Goal: Task Accomplishment & Management: Complete application form

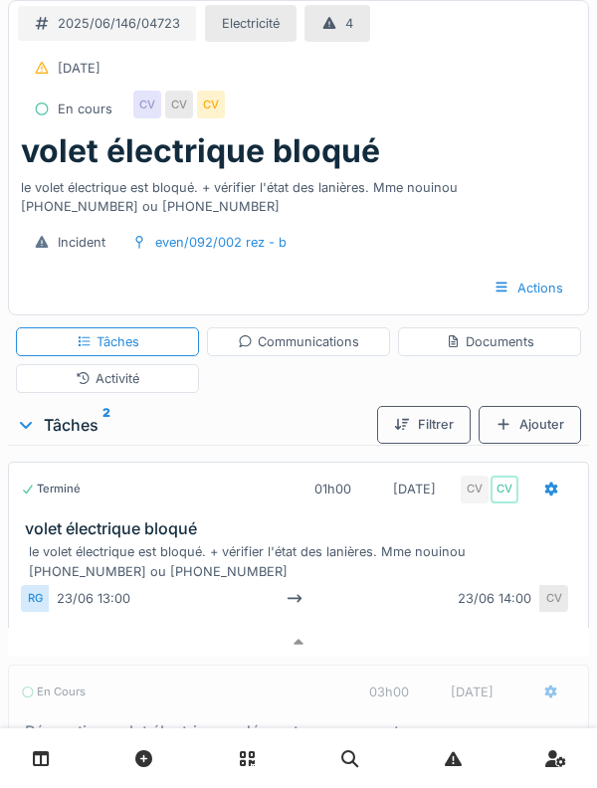
scroll to position [170, 0]
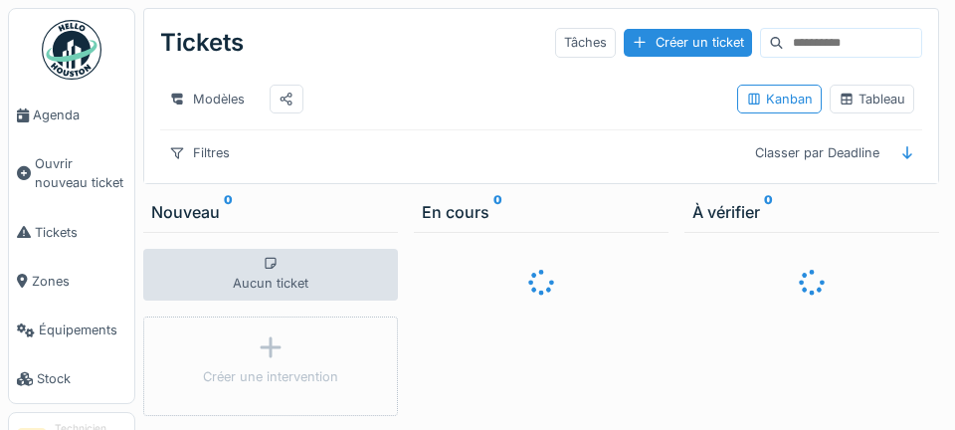
click at [77, 112] on span "Agenda" at bounding box center [79, 114] width 93 height 19
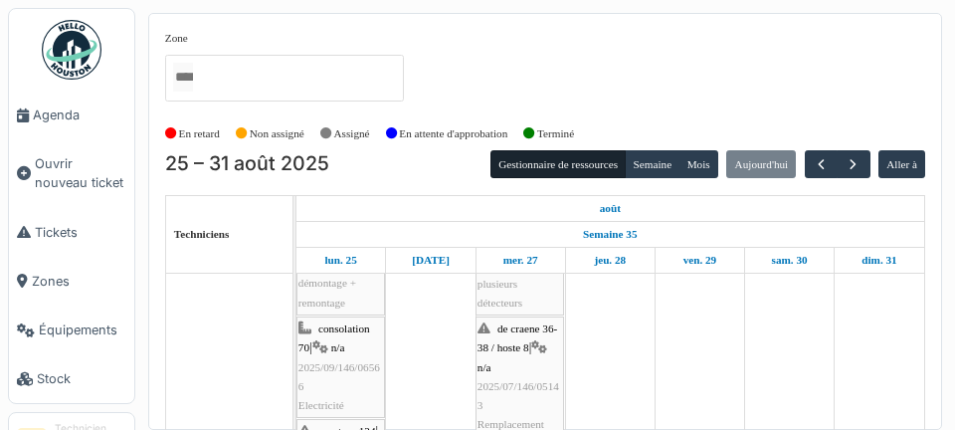
scroll to position [398, 0]
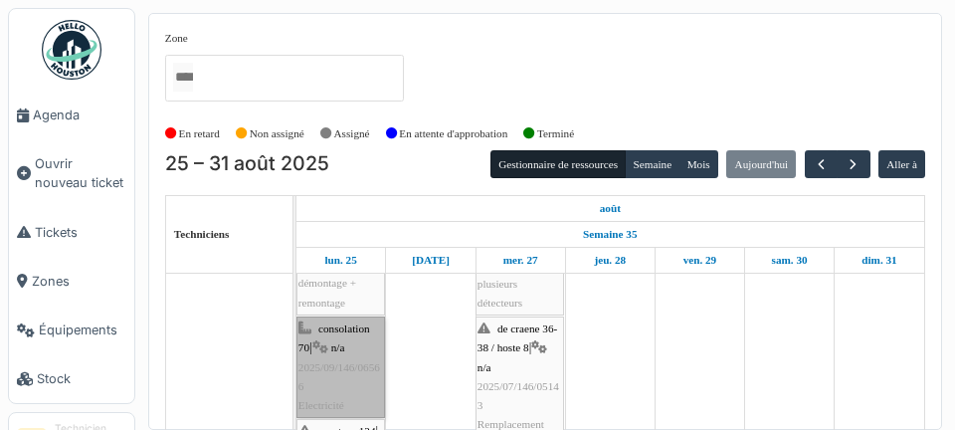
click at [333, 365] on link "consolation 70 | n/a 2025/09/146/06566 Electricité" at bounding box center [340, 366] width 89 height 101
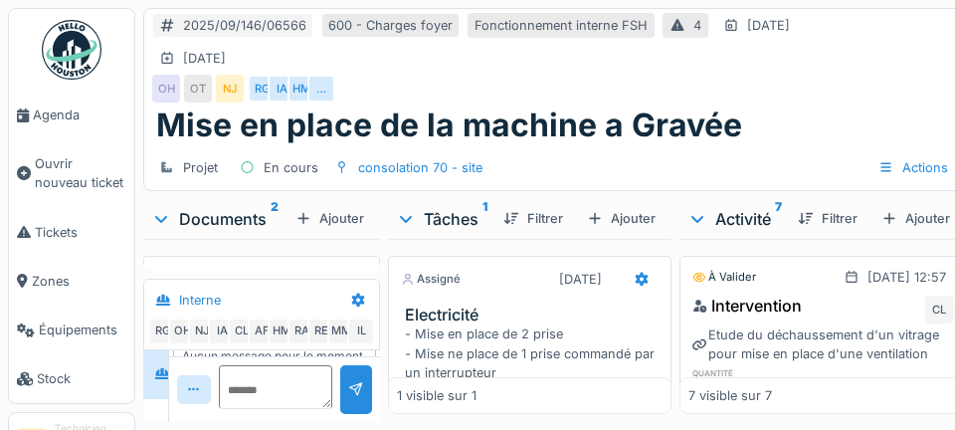
click at [58, 110] on span "Agenda" at bounding box center [79, 114] width 93 height 19
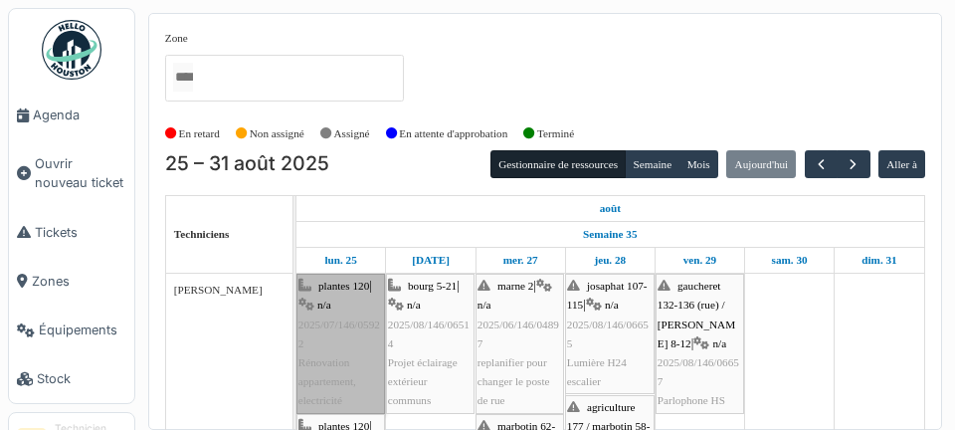
click at [344, 338] on link "plantes 120 | n/a 2025/07/146/05922 Rénovation appartement, electricité" at bounding box center [340, 342] width 89 height 139
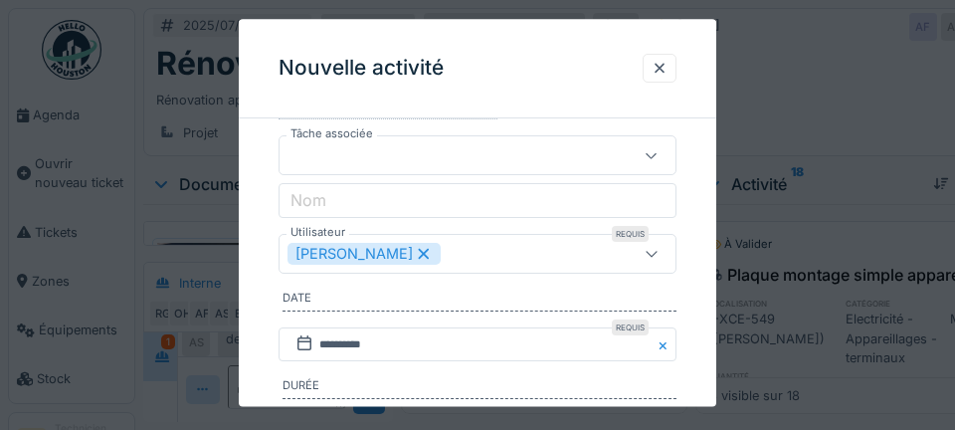
scroll to position [183, 0]
click at [419, 252] on icon at bounding box center [424, 253] width 11 height 11
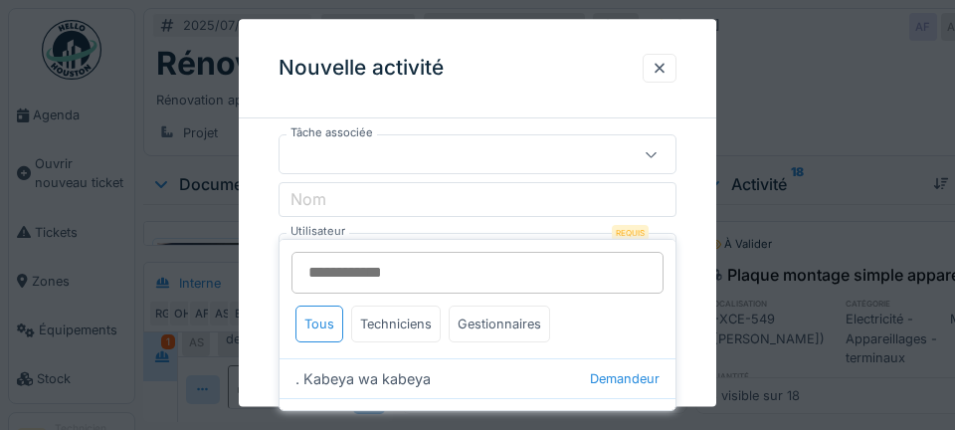
scroll to position [223, 0]
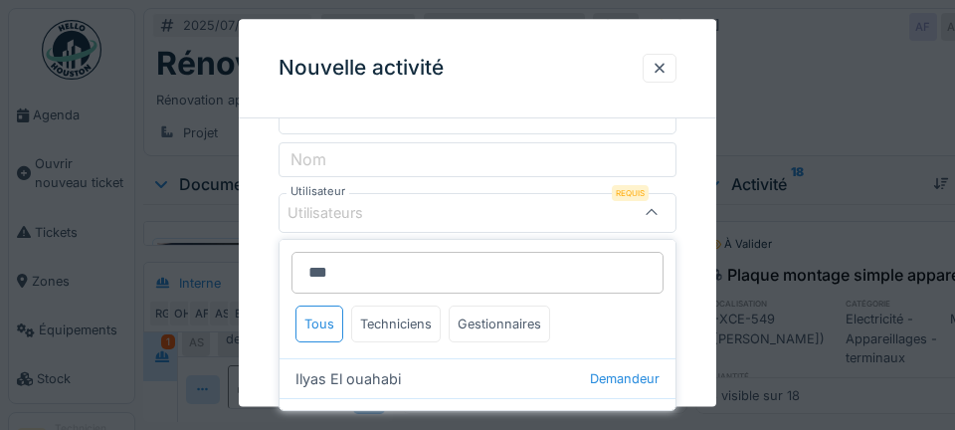
type input "***"
click at [394, 415] on div "[PERSON_NAME] Technicien" at bounding box center [477, 418] width 396 height 40
type input "*****"
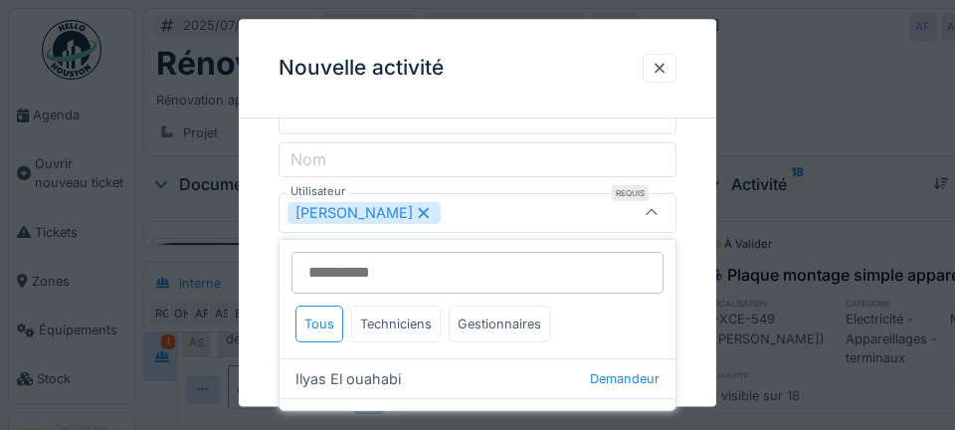
click at [499, 106] on div "Nouvelle activité" at bounding box center [477, 68] width 477 height 99
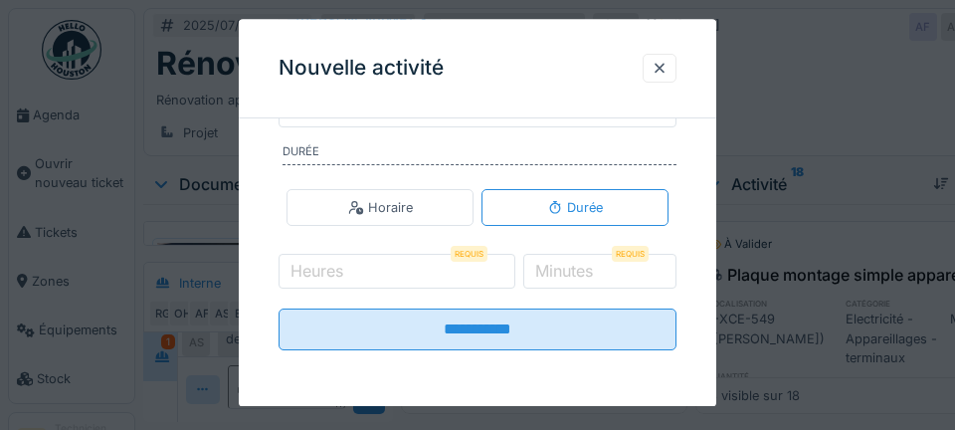
scroll to position [422, 0]
click at [579, 269] on label "Minutes" at bounding box center [564, 271] width 66 height 24
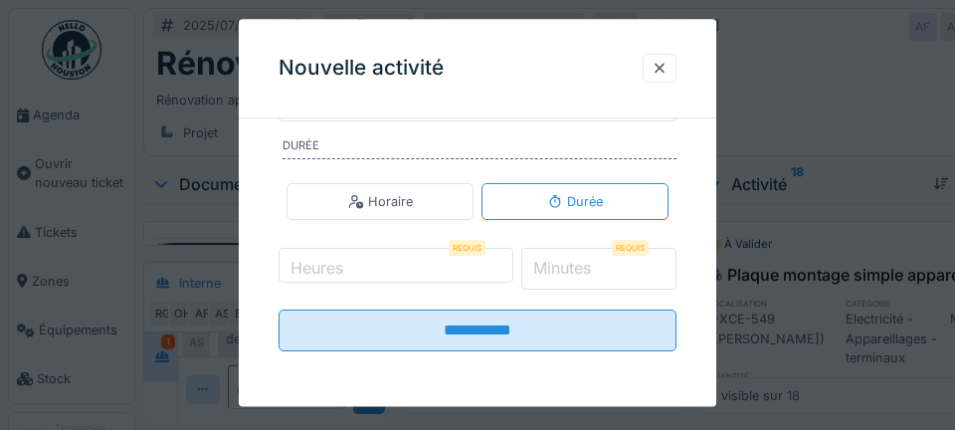
click at [579, 269] on input "*" at bounding box center [599, 270] width 156 height 42
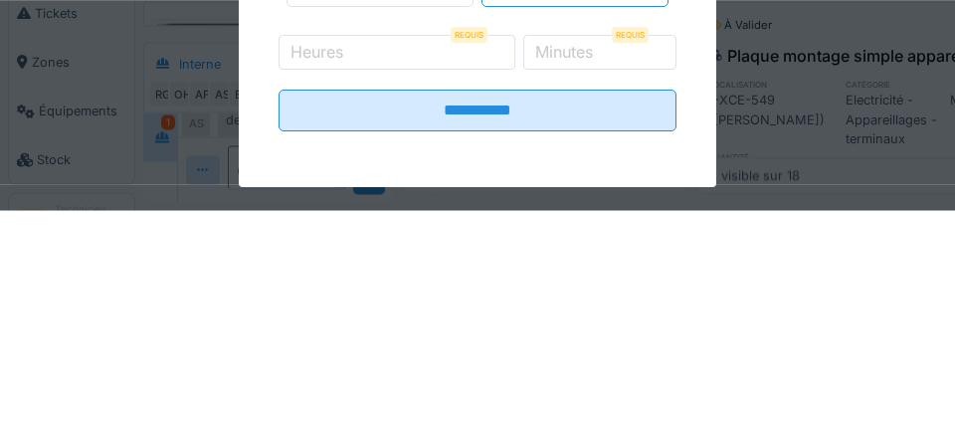
click at [795, 288] on div at bounding box center [477, 215] width 955 height 430
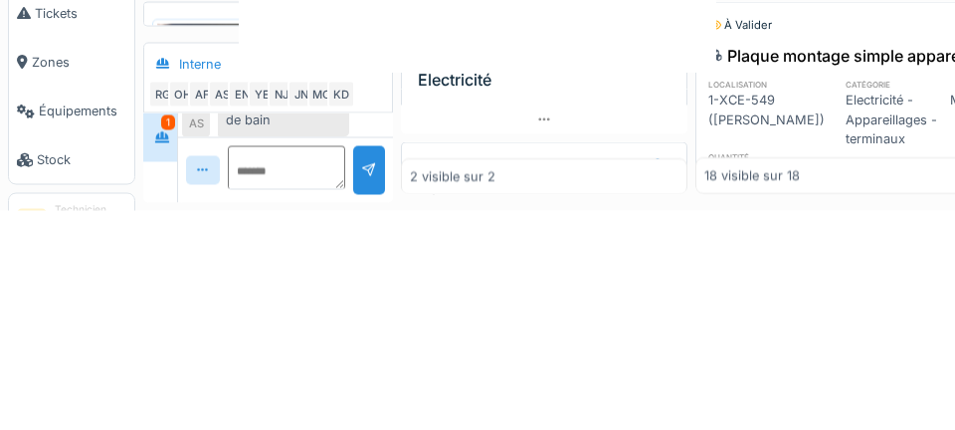
scroll to position [0, 0]
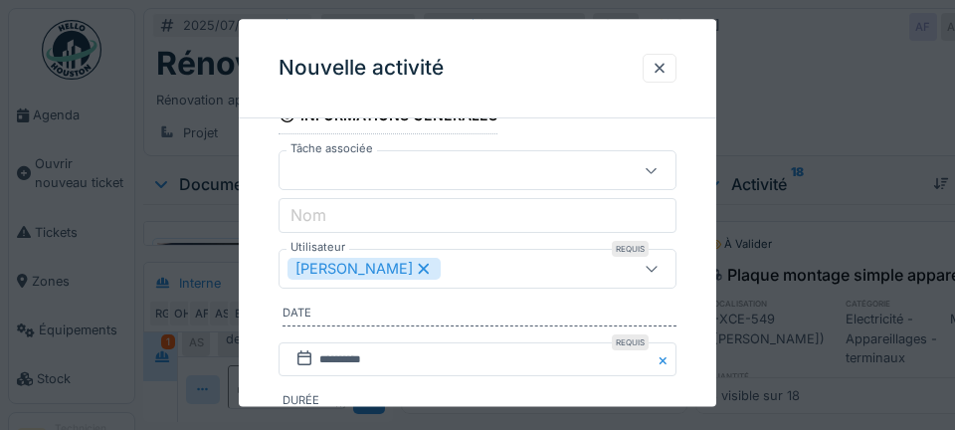
scroll to position [201, 0]
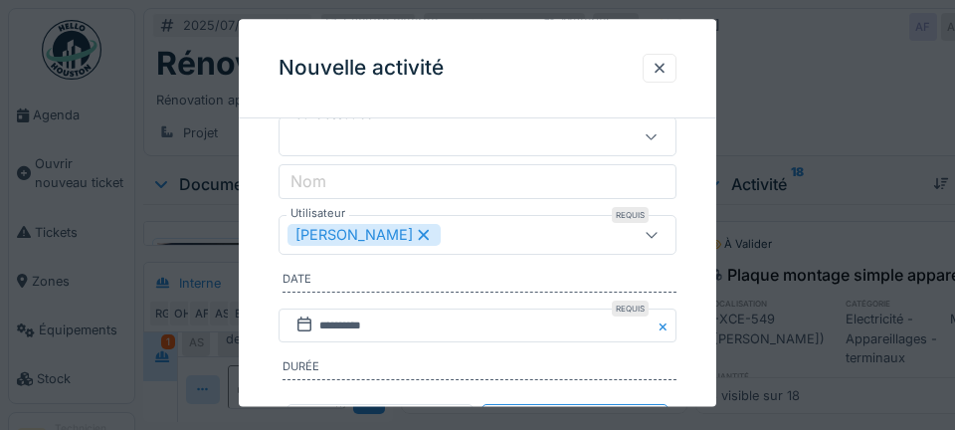
click at [392, 238] on div "[PERSON_NAME]" at bounding box center [363, 235] width 153 height 22
click at [399, 234] on div "Utilisateurs" at bounding box center [450, 235] width 326 height 22
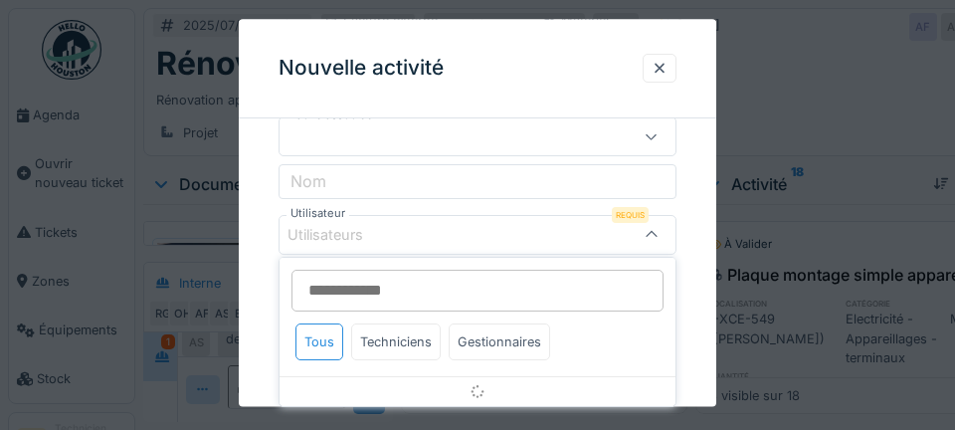
scroll to position [223, 0]
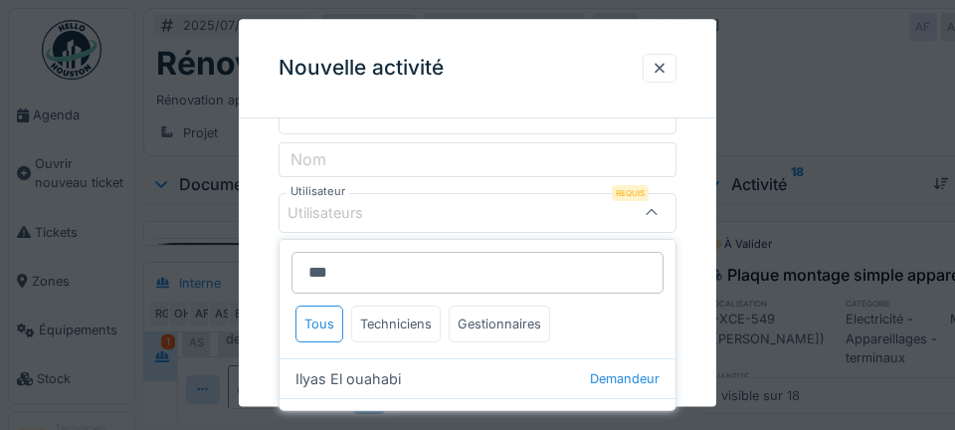
type input "***"
click at [394, 411] on div "[PERSON_NAME] Technicien" at bounding box center [477, 418] width 396 height 40
type input "*****"
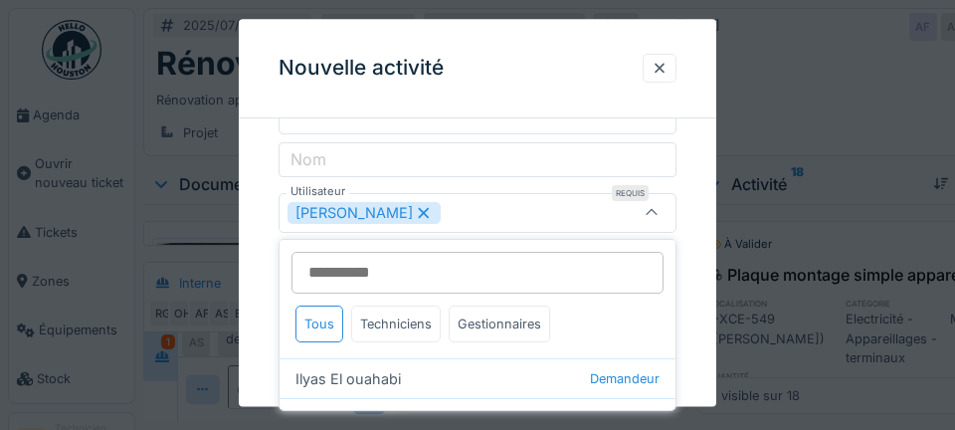
click at [485, 76] on div "Nouvelle activité" at bounding box center [477, 68] width 477 height 99
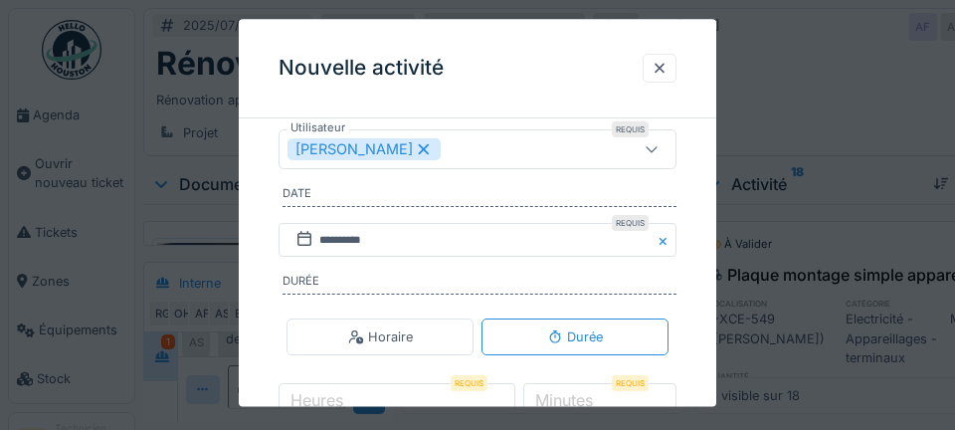
scroll to position [288, 0]
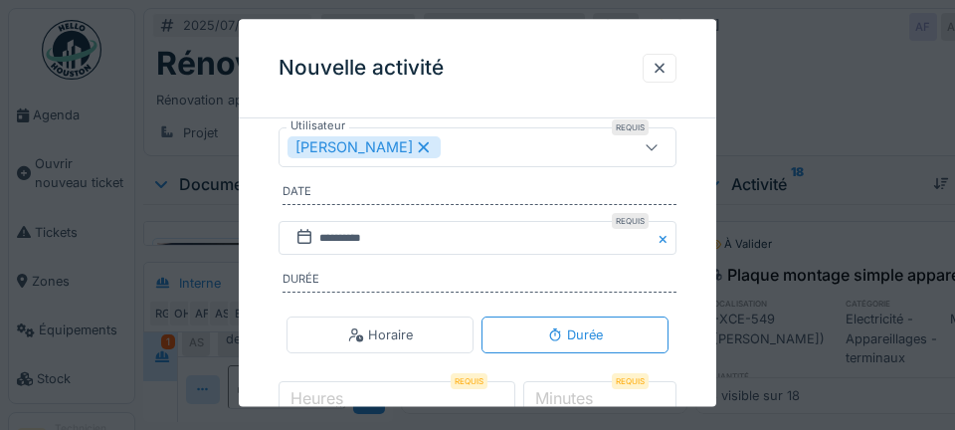
click at [648, 72] on div at bounding box center [659, 68] width 34 height 29
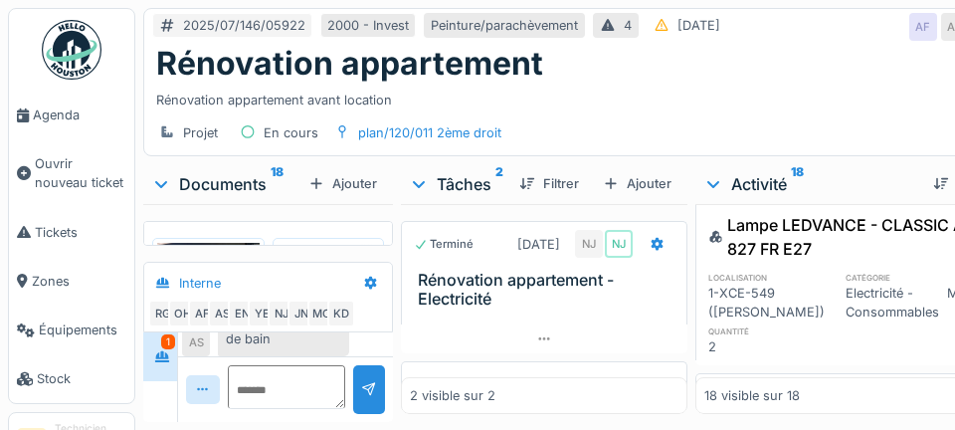
scroll to position [0, 0]
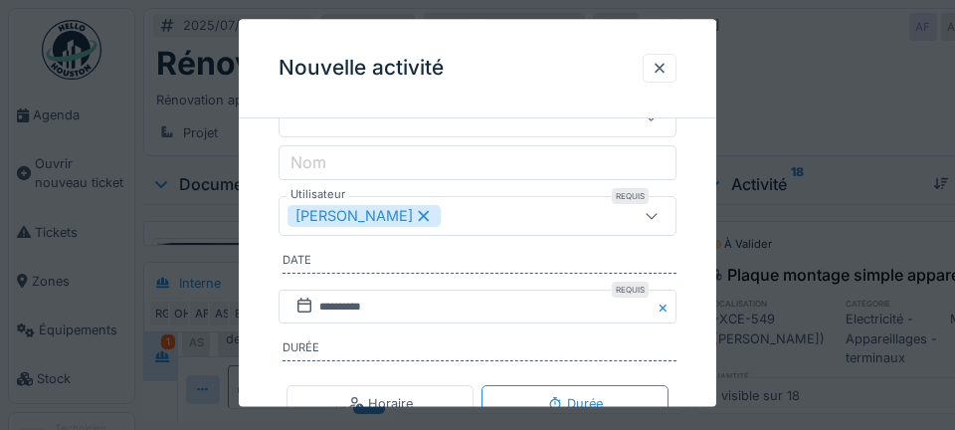
scroll to position [223, 0]
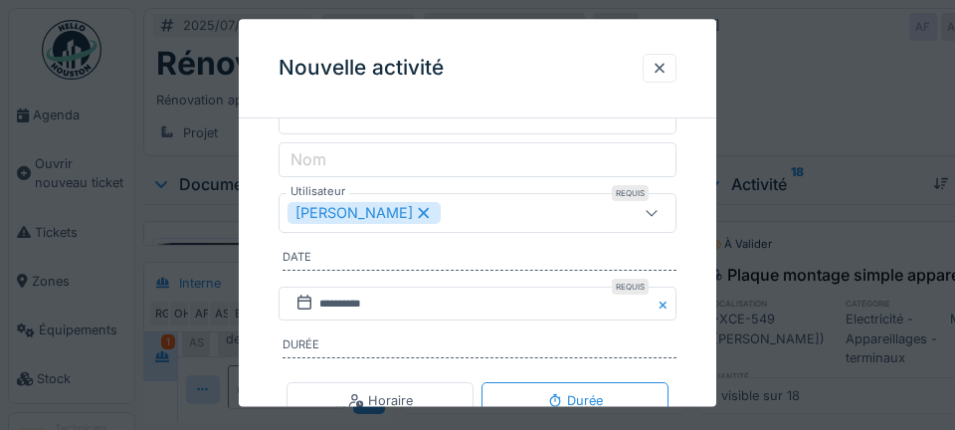
click at [415, 208] on icon at bounding box center [424, 213] width 18 height 14
click at [387, 225] on div "Utilisateurs" at bounding box center [477, 213] width 398 height 40
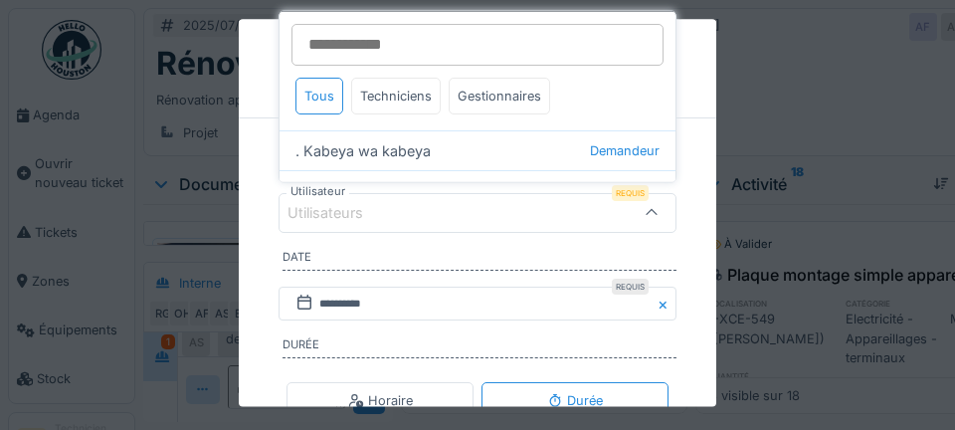
type input "*"
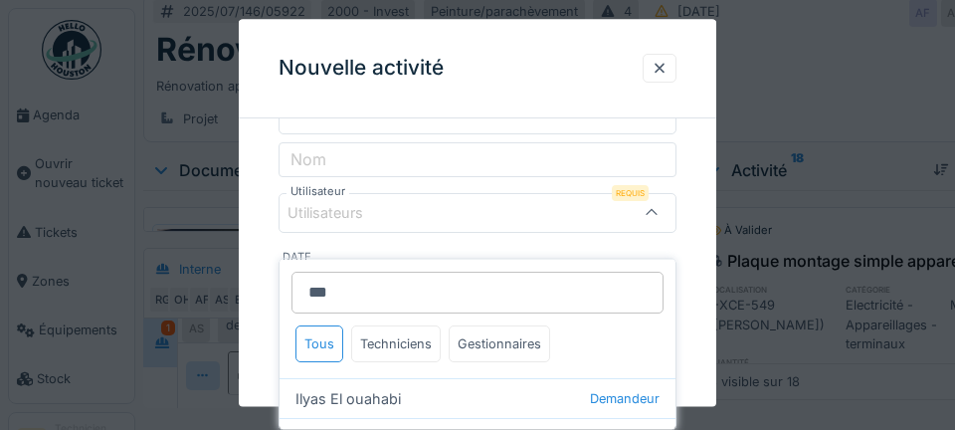
type input "***"
click at [398, 418] on div "[PERSON_NAME] Technicien" at bounding box center [477, 438] width 396 height 40
type input "*****"
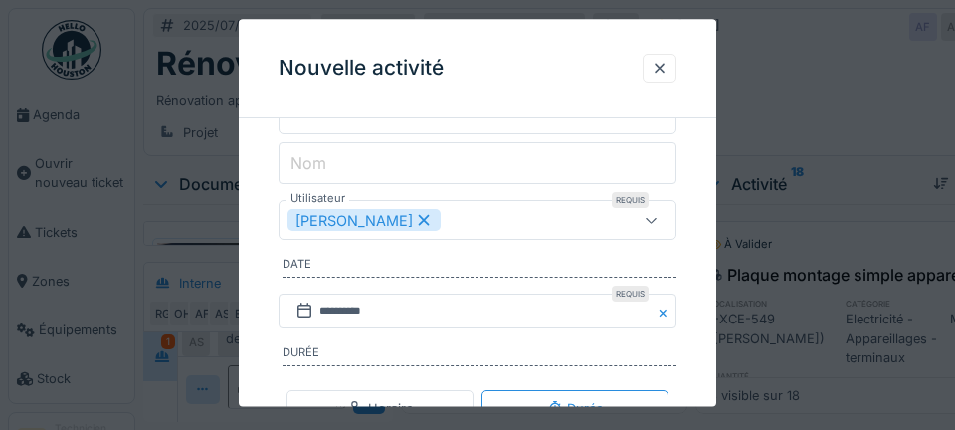
click at [638, 154] on input "Nom" at bounding box center [477, 164] width 398 height 42
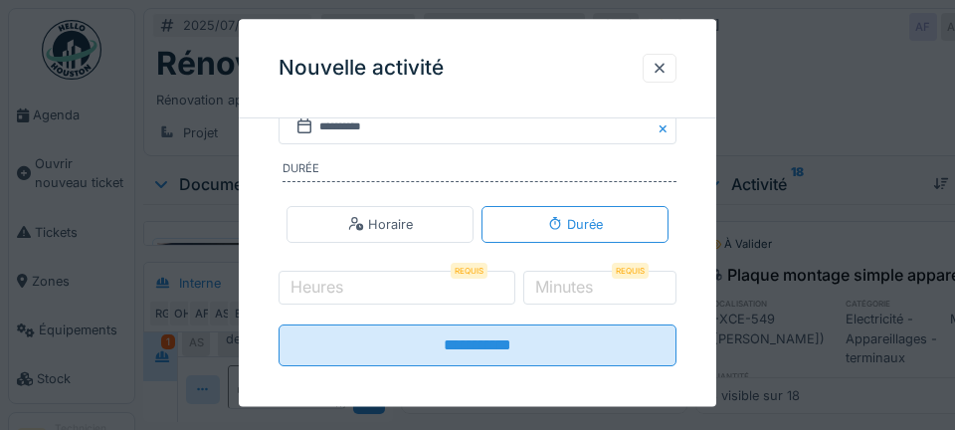
scroll to position [430, 0]
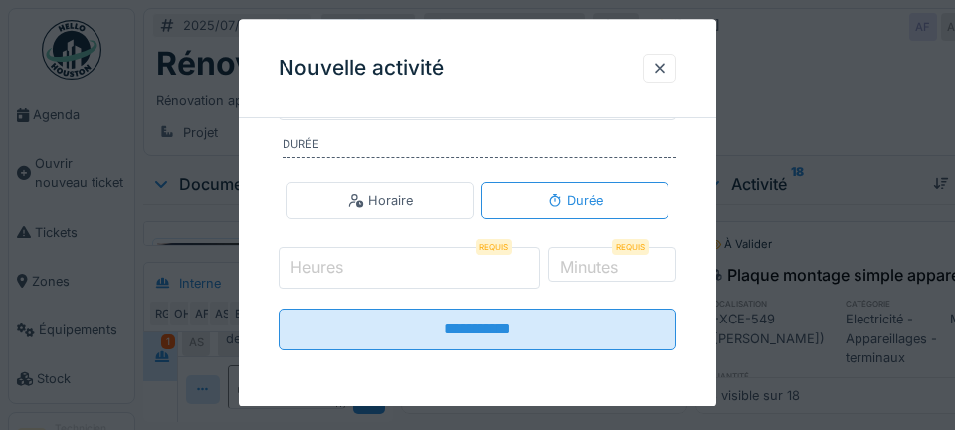
click at [475, 271] on input "Heures" at bounding box center [409, 269] width 262 height 42
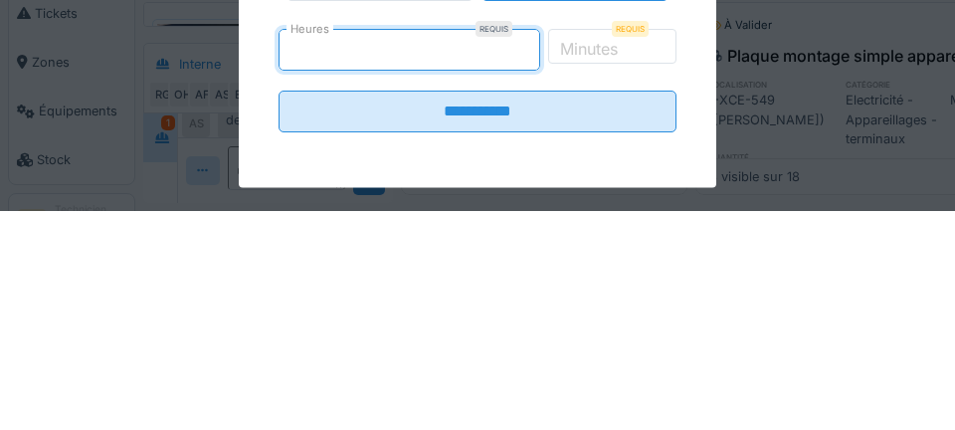
type input "*"
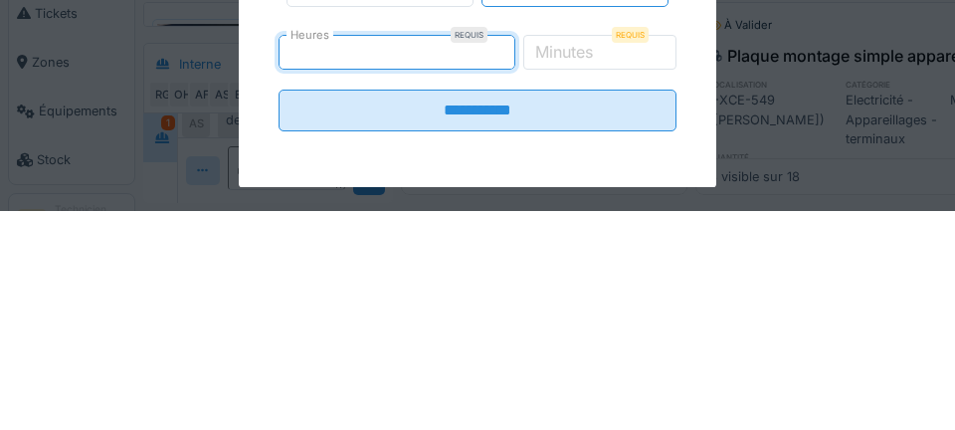
click at [597, 266] on label "Minutes" at bounding box center [564, 271] width 66 height 24
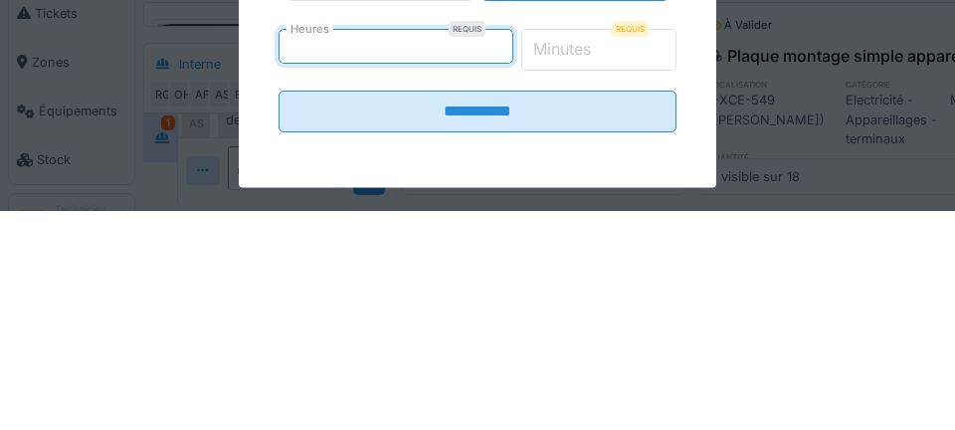
click at [609, 266] on input "*" at bounding box center [599, 270] width 156 height 42
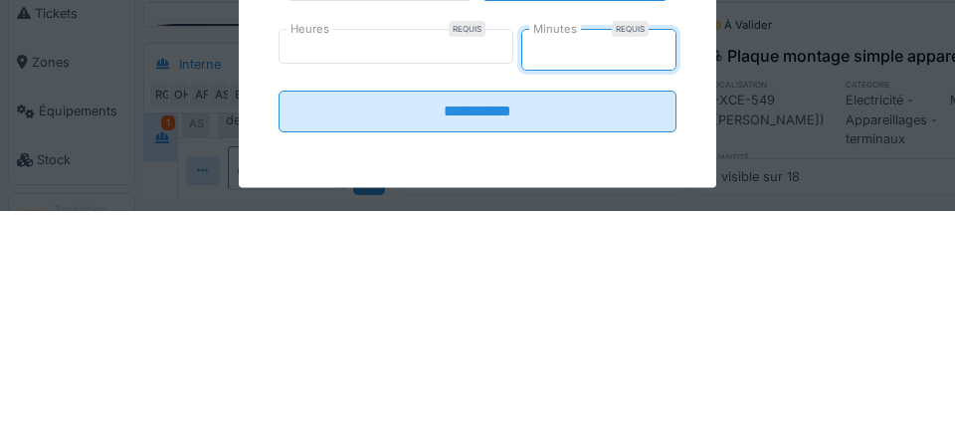
type input "*"
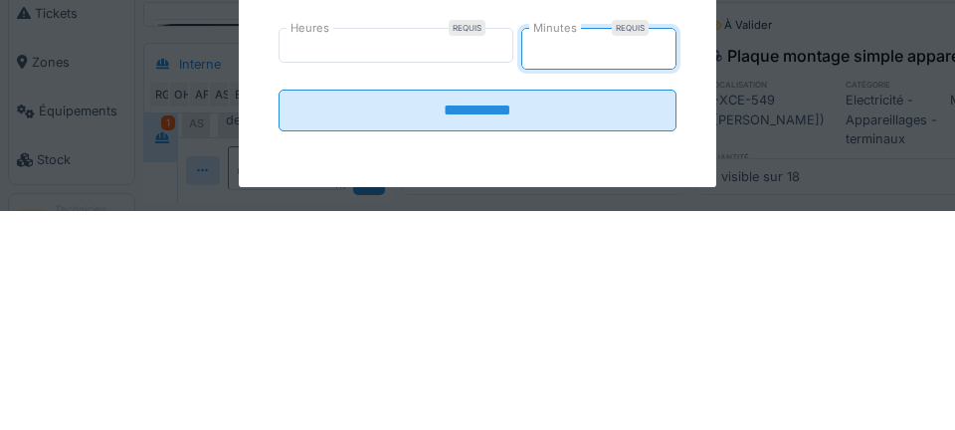
type input "**"
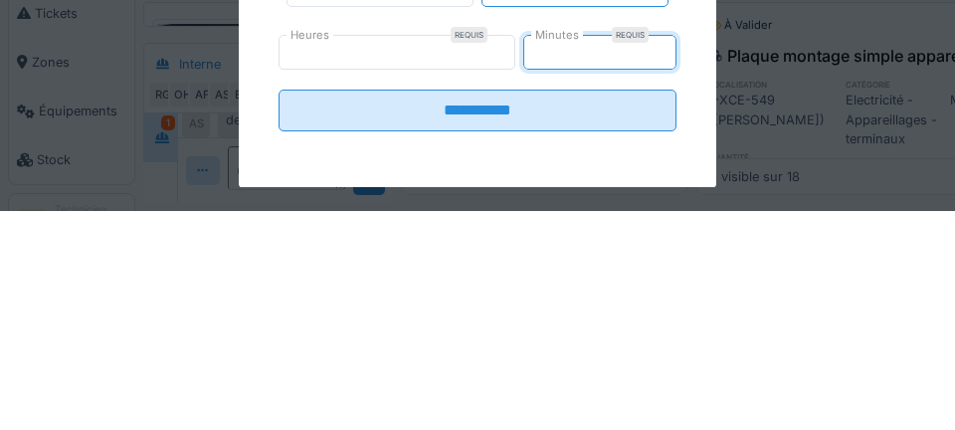
click at [507, 311] on input "**********" at bounding box center [477, 329] width 398 height 42
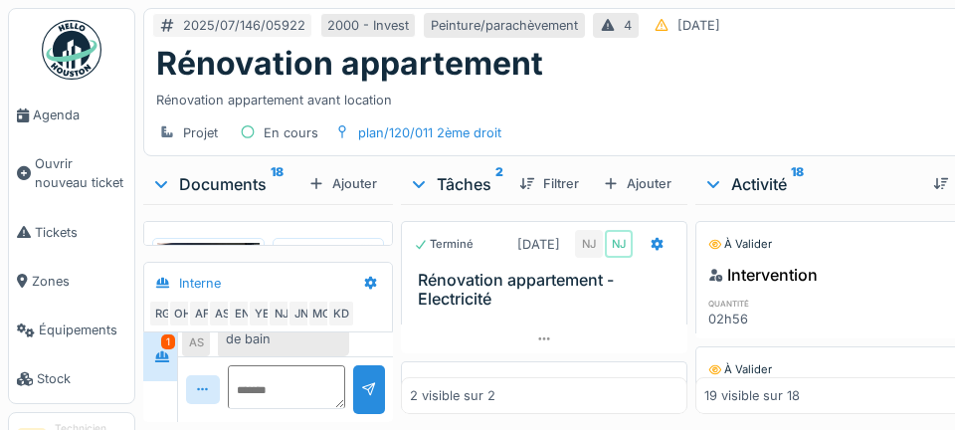
scroll to position [27, 0]
